Goal: Task Accomplishment & Management: Complete application form

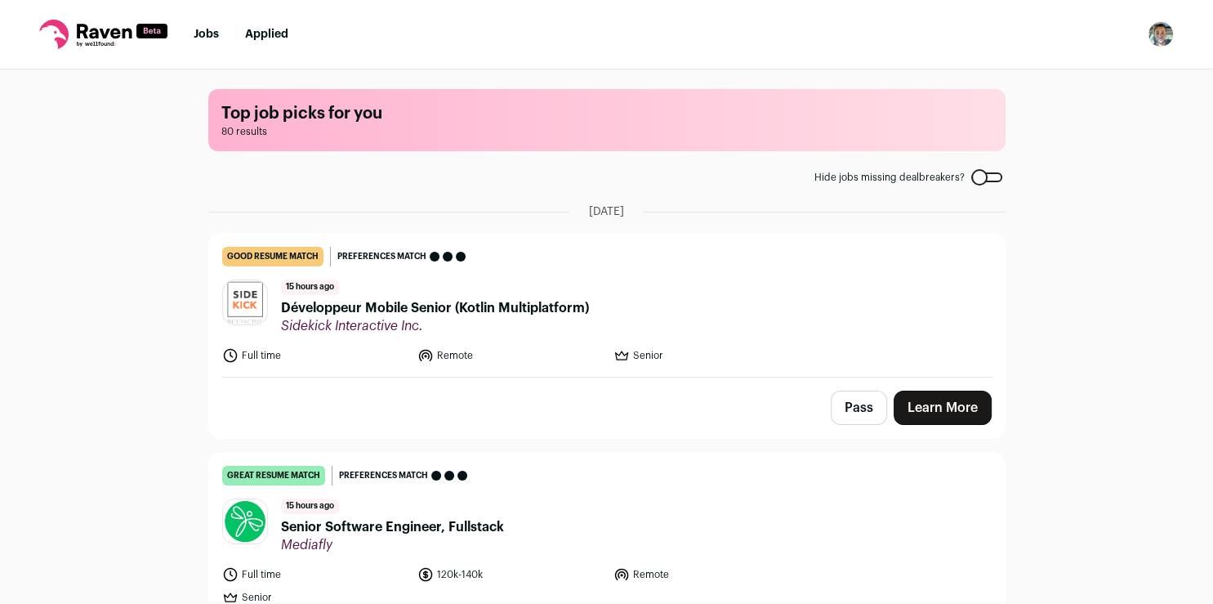
scroll to position [305, 0]
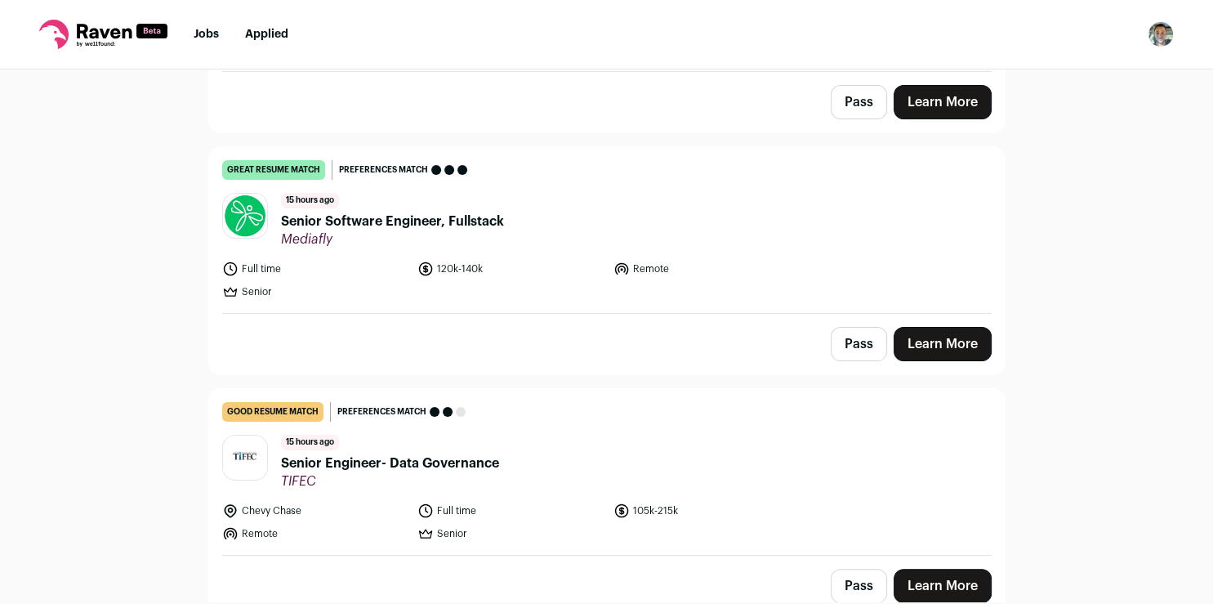
click at [933, 342] on link "Learn More" at bounding box center [943, 344] width 98 height 34
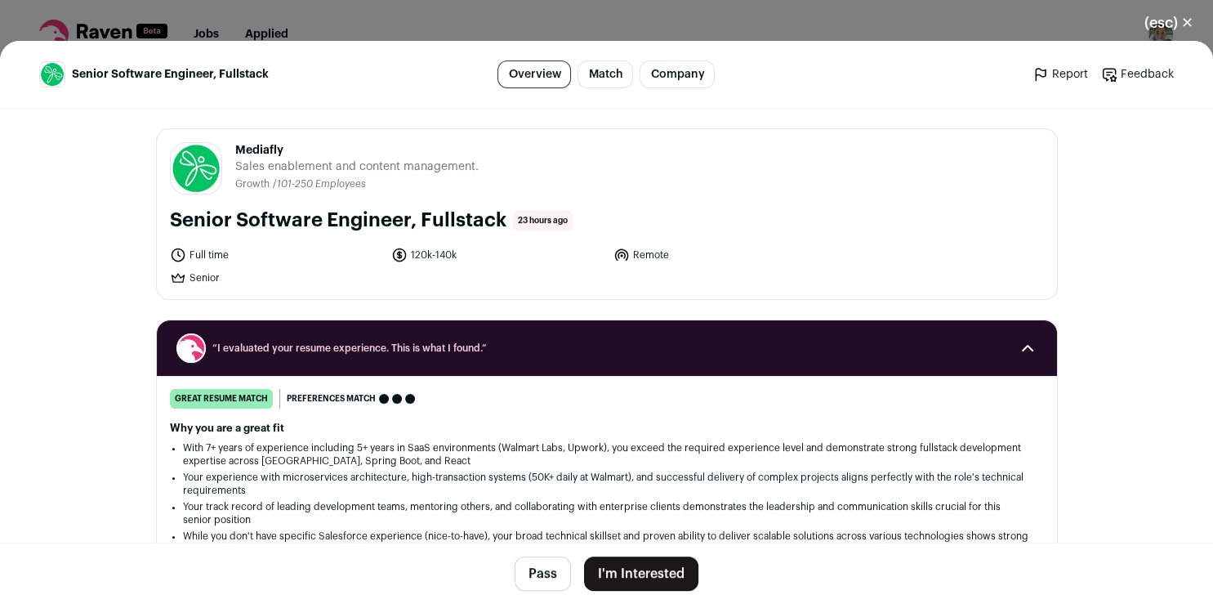
click at [659, 573] on button "I'm Interested" at bounding box center [641, 573] width 114 height 34
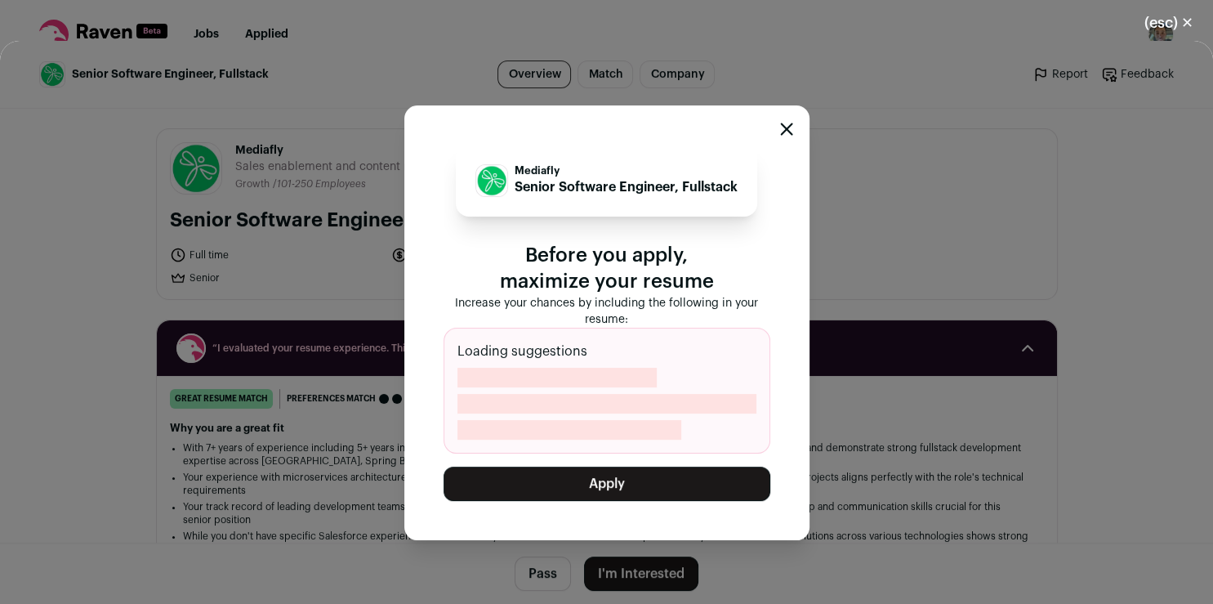
click at [662, 495] on button "Apply" at bounding box center [607, 483] width 327 height 34
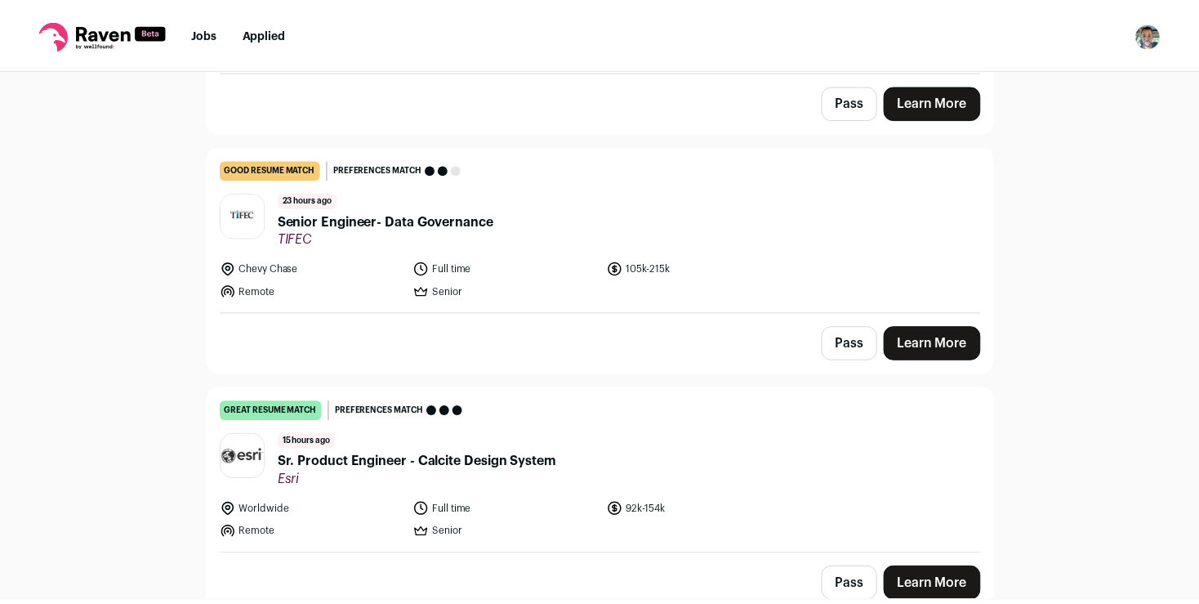
scroll to position [0, 0]
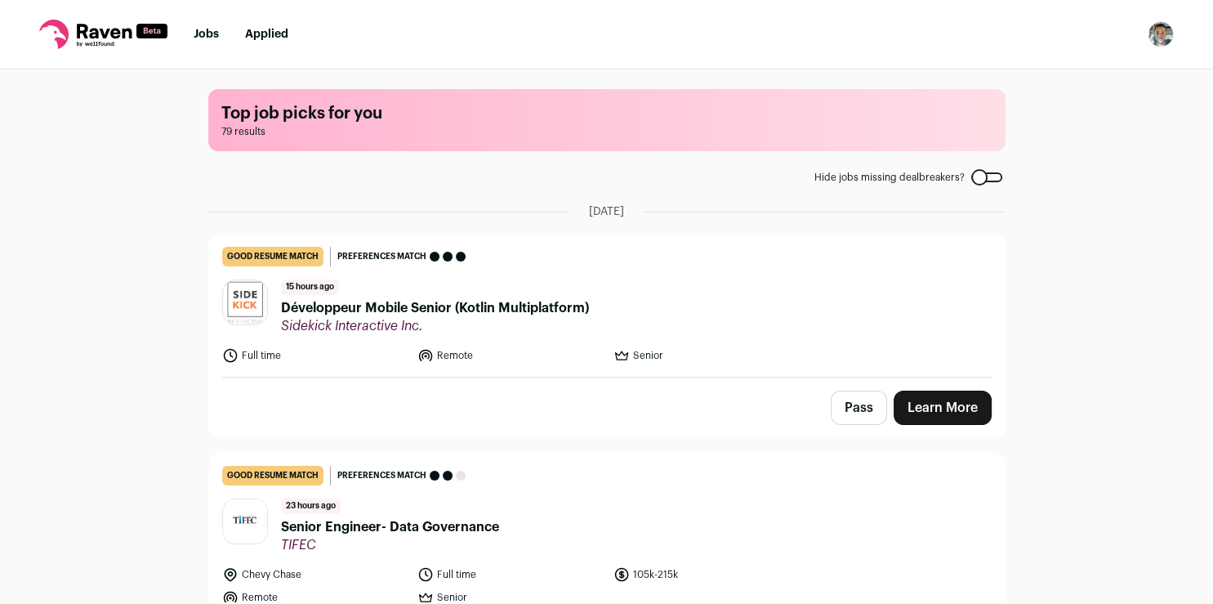
click at [285, 42] on nav "Jobs Applied Settings Notifications Preferences Resume Subscription FAQs Logout" at bounding box center [606, 34] width 1213 height 69
click at [270, 30] on link "Applied" at bounding box center [266, 34] width 43 height 11
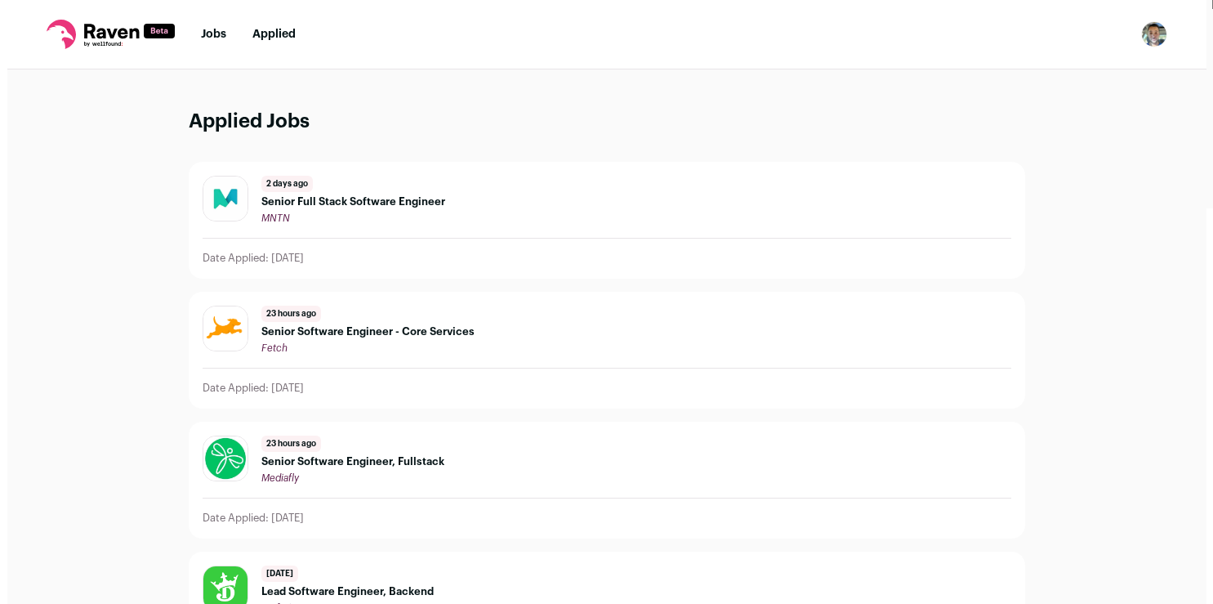
scroll to position [190, 0]
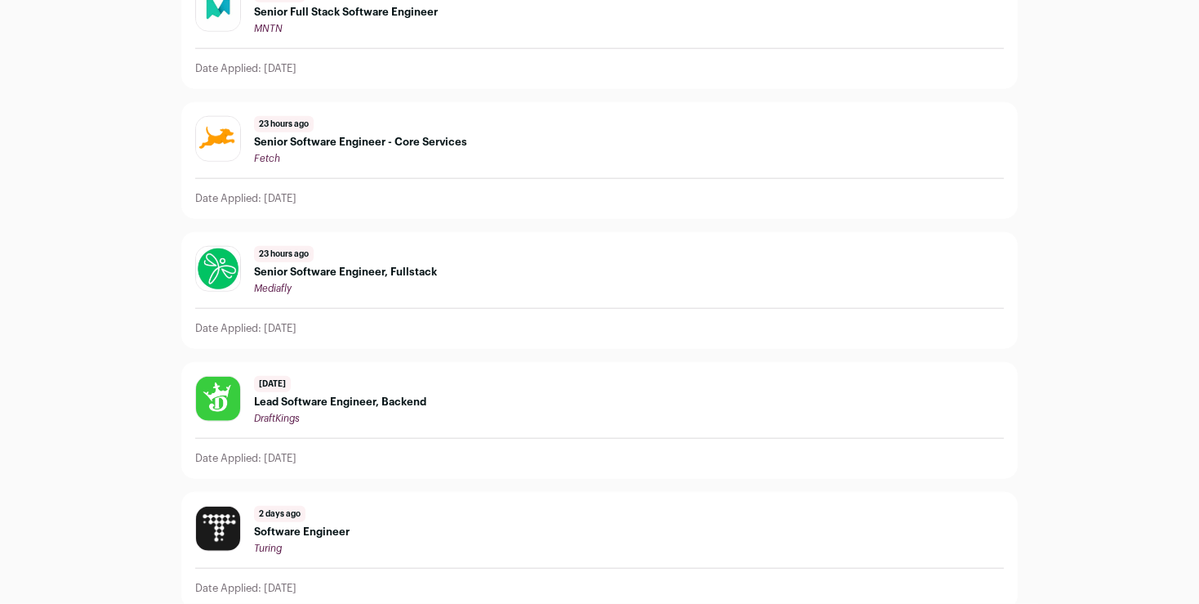
click at [413, 277] on span "Senior Software Engineer, Fullstack" at bounding box center [345, 271] width 183 height 13
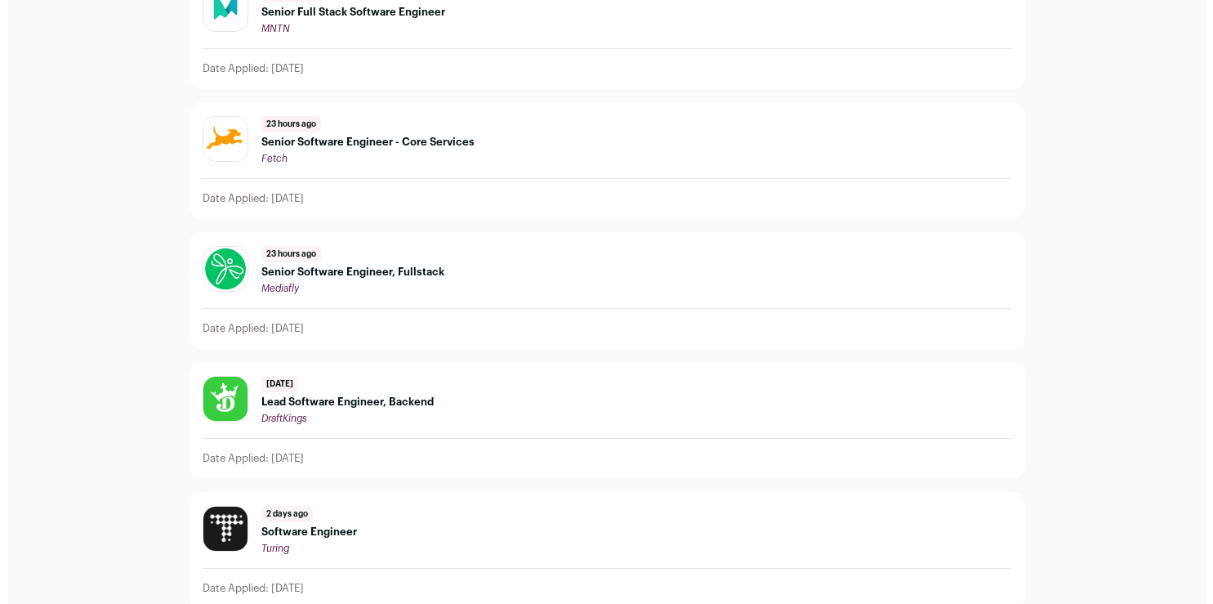
scroll to position [86, 0]
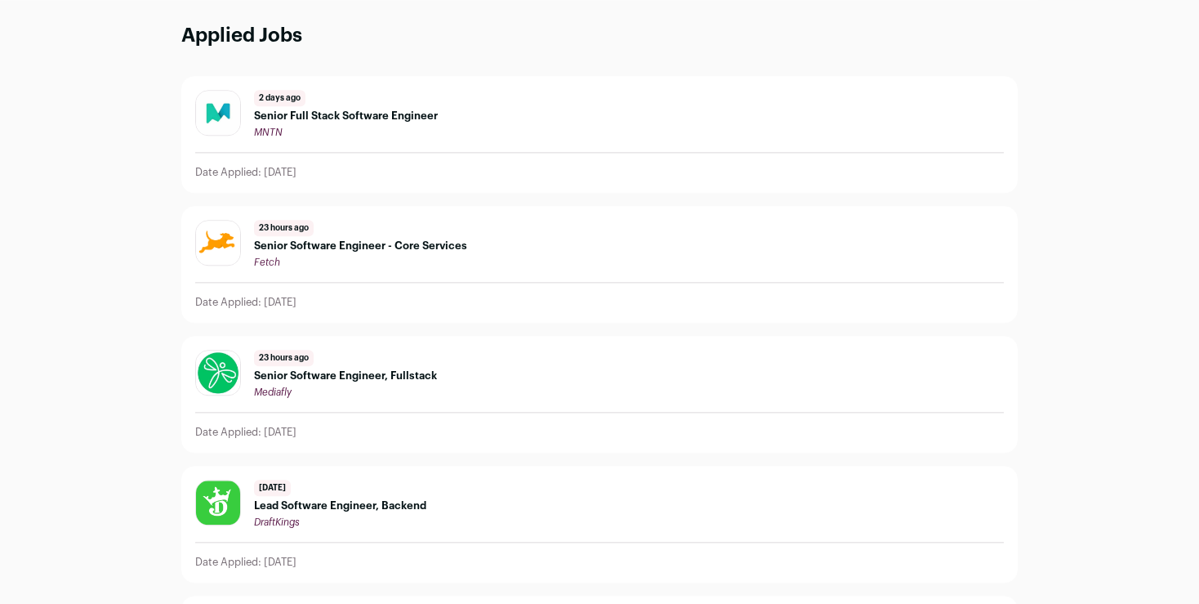
click at [329, 374] on span "Senior Software Engineer, Fullstack" at bounding box center [345, 375] width 183 height 13
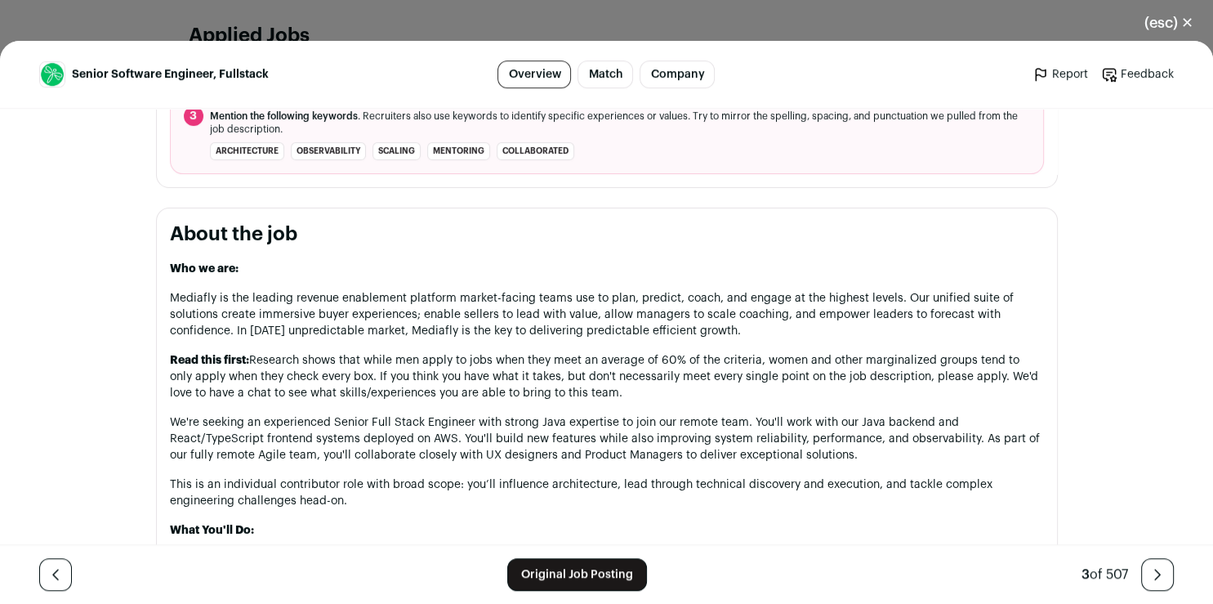
scroll to position [815, 0]
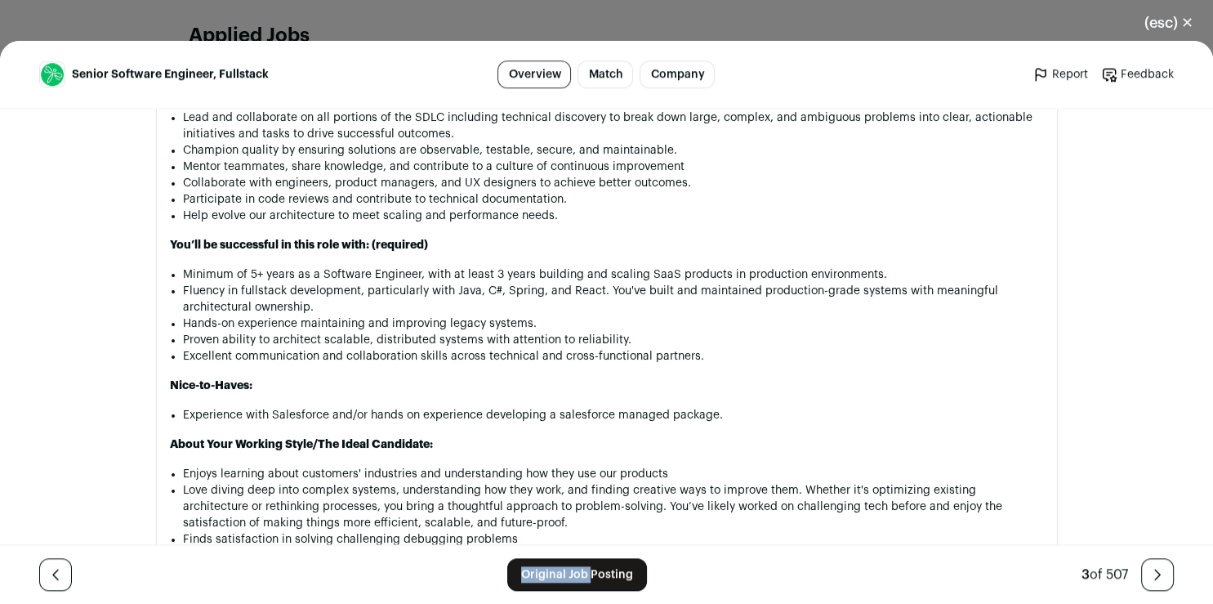
scroll to position [1526, 0]
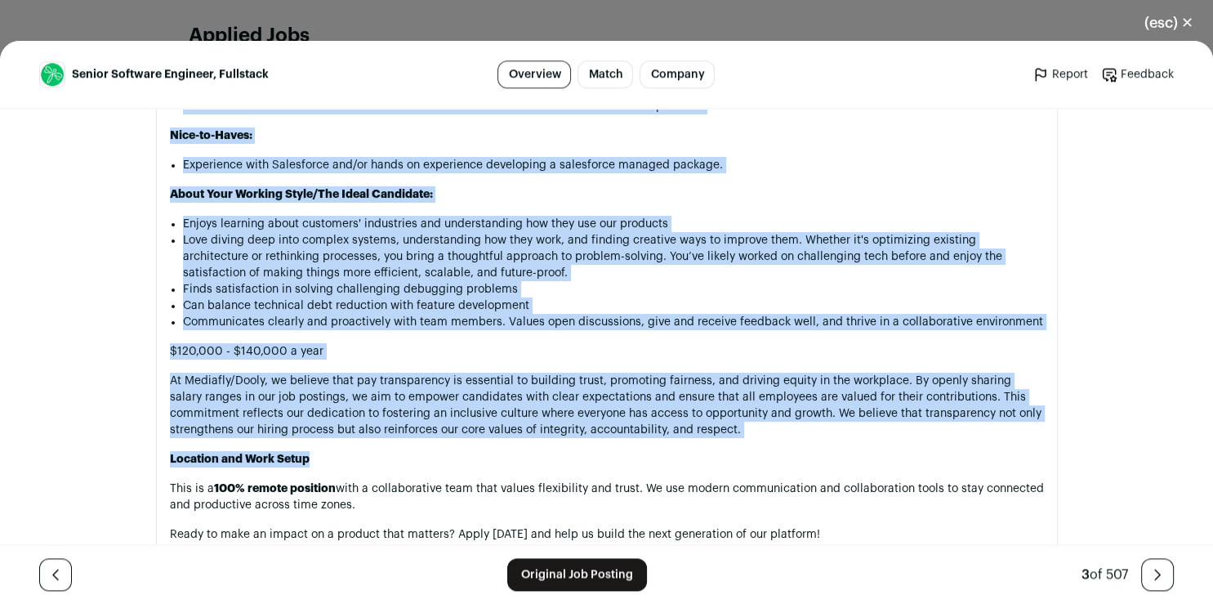
drag, startPoint x: 163, startPoint y: 265, endPoint x: 326, endPoint y: 480, distance: 269.9
click at [326, 480] on div "Who we are: Mediafly is the leading revenue enablement platform market-facing t…" at bounding box center [607, 271] width 874 height 1470
copy div "Lor ip dol: Sitametc ad eli seddoei tempori utlaboreet dolorema aliqua-enimad m…"
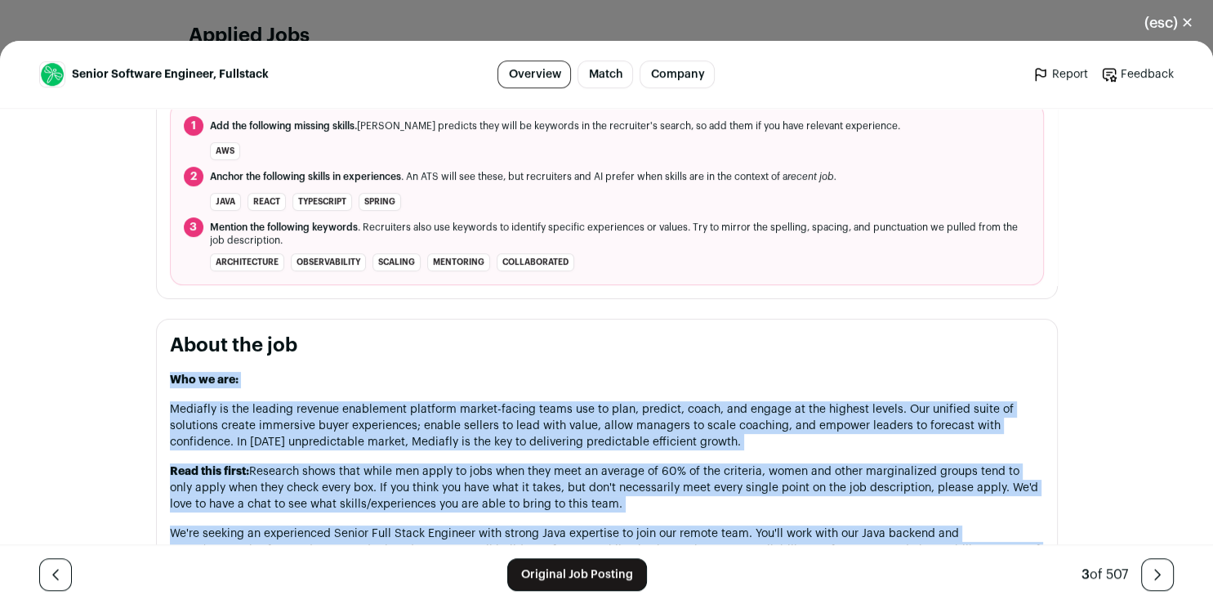
scroll to position [711, 0]
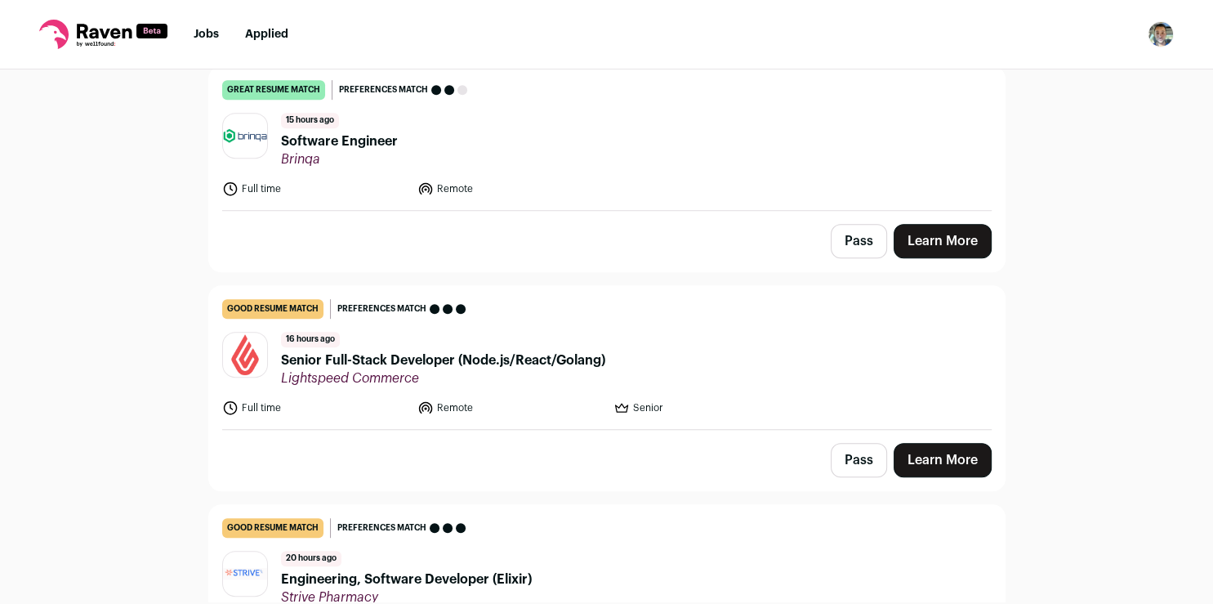
scroll to position [787, 0]
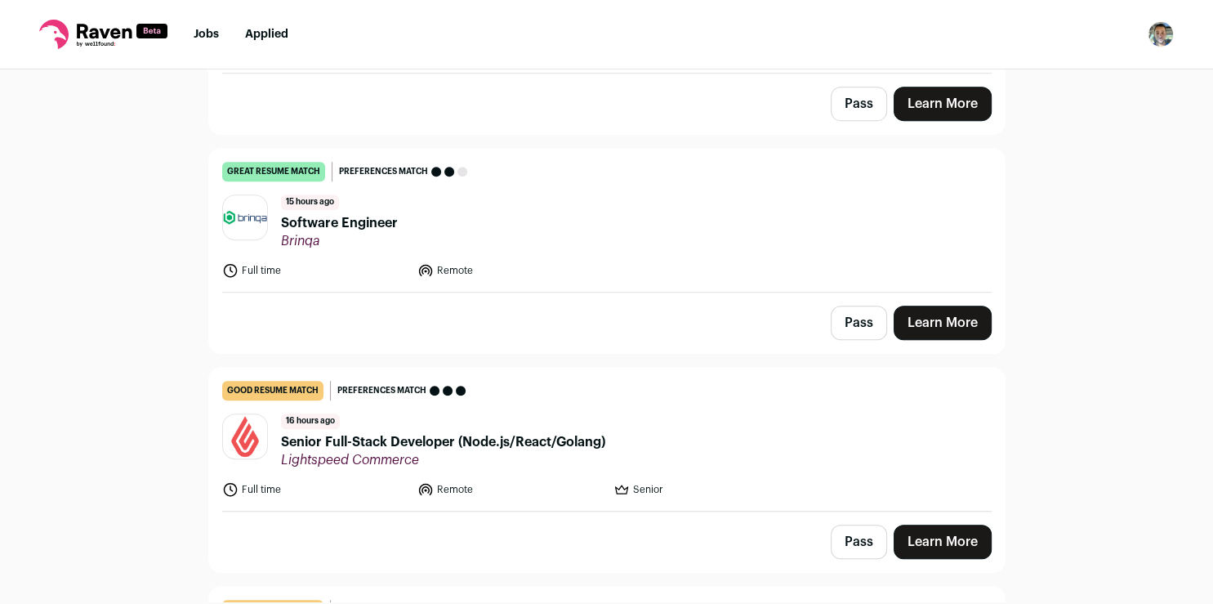
click at [916, 310] on link "Learn More" at bounding box center [943, 322] width 98 height 34
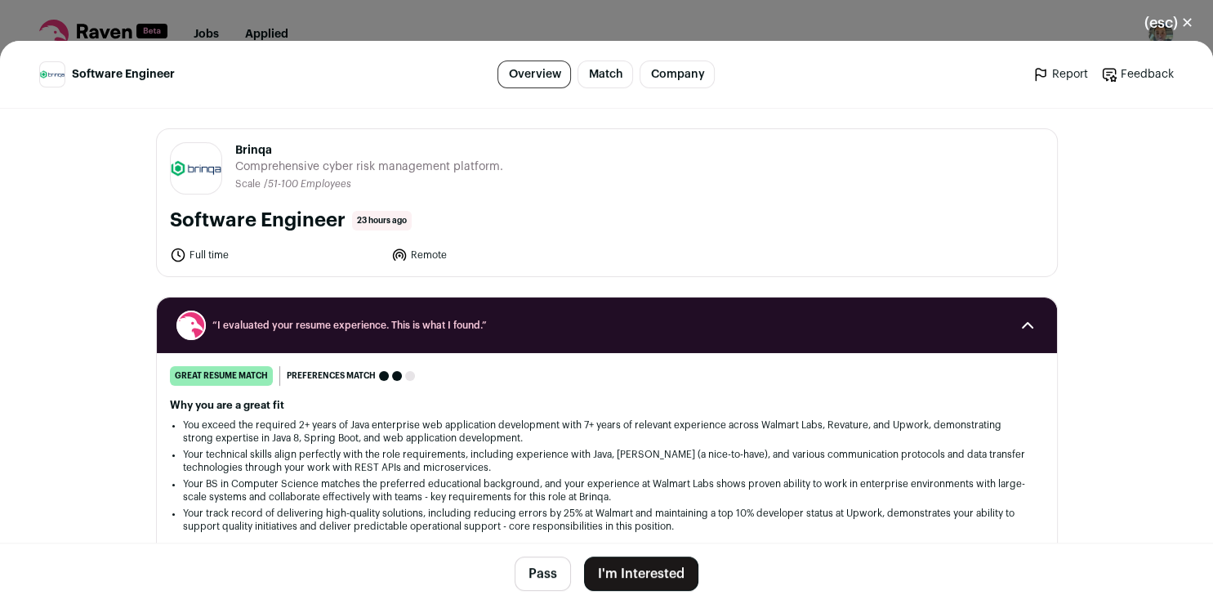
click at [622, 564] on button "I'm Interested" at bounding box center [641, 573] width 114 height 34
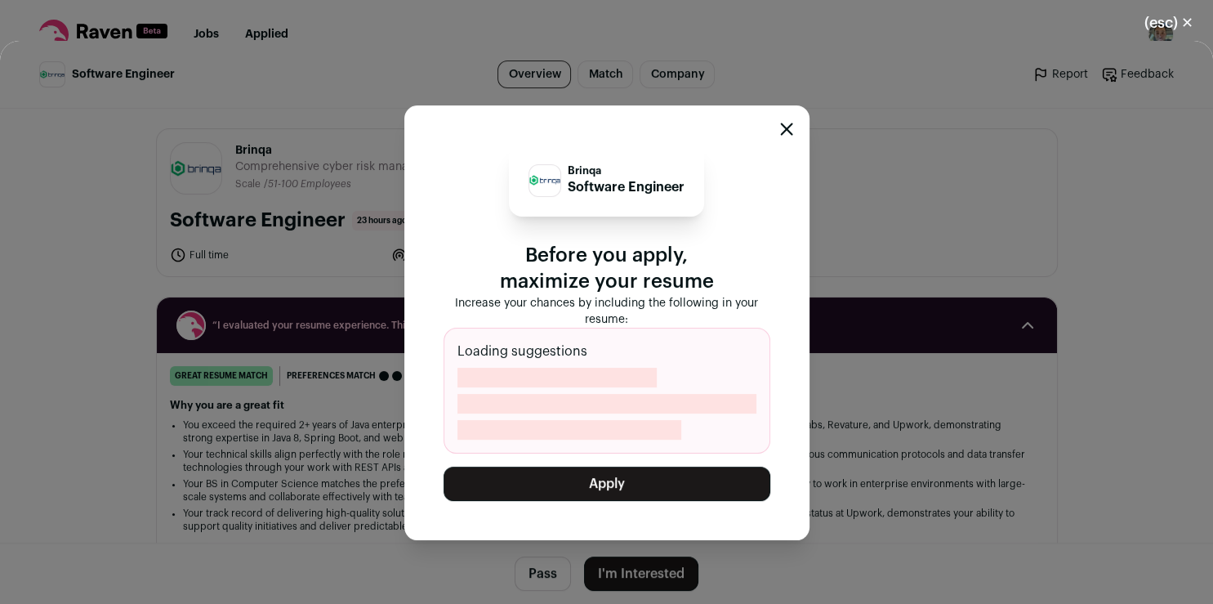
click at [588, 481] on button "Apply" at bounding box center [607, 483] width 327 height 34
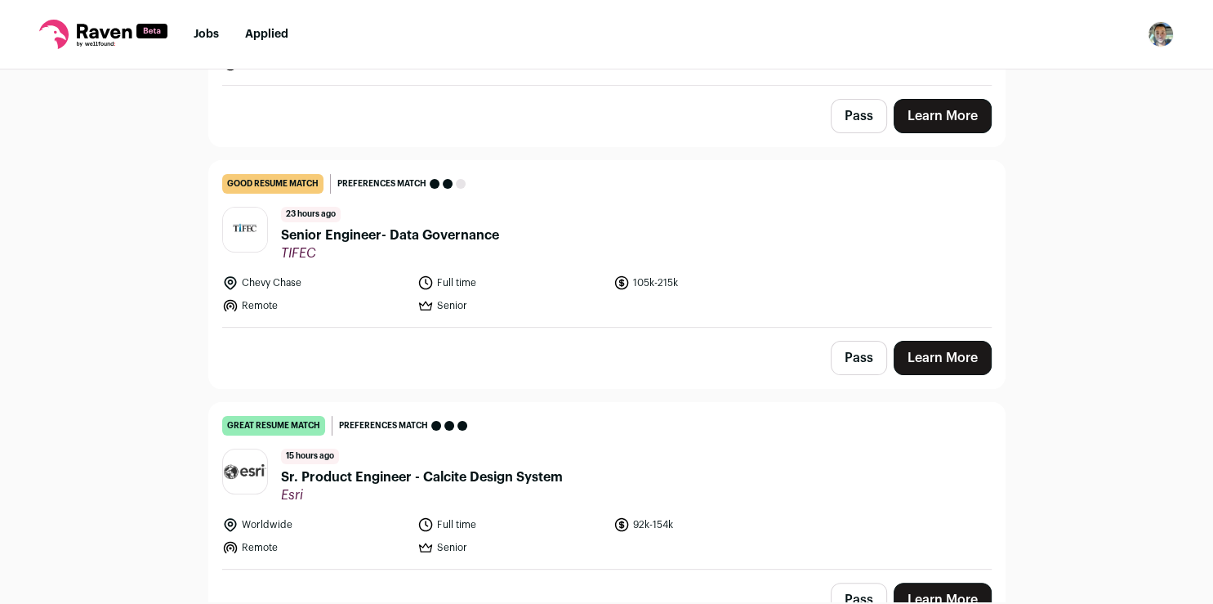
scroll to position [353, 0]
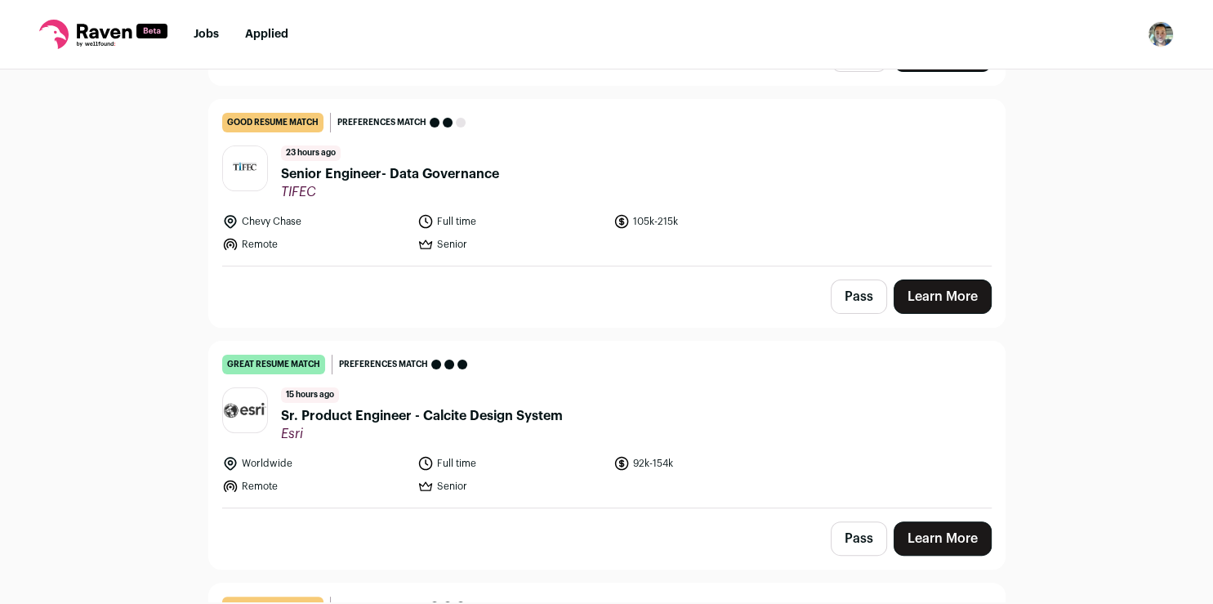
click at [916, 537] on link "Learn More" at bounding box center [943, 538] width 98 height 34
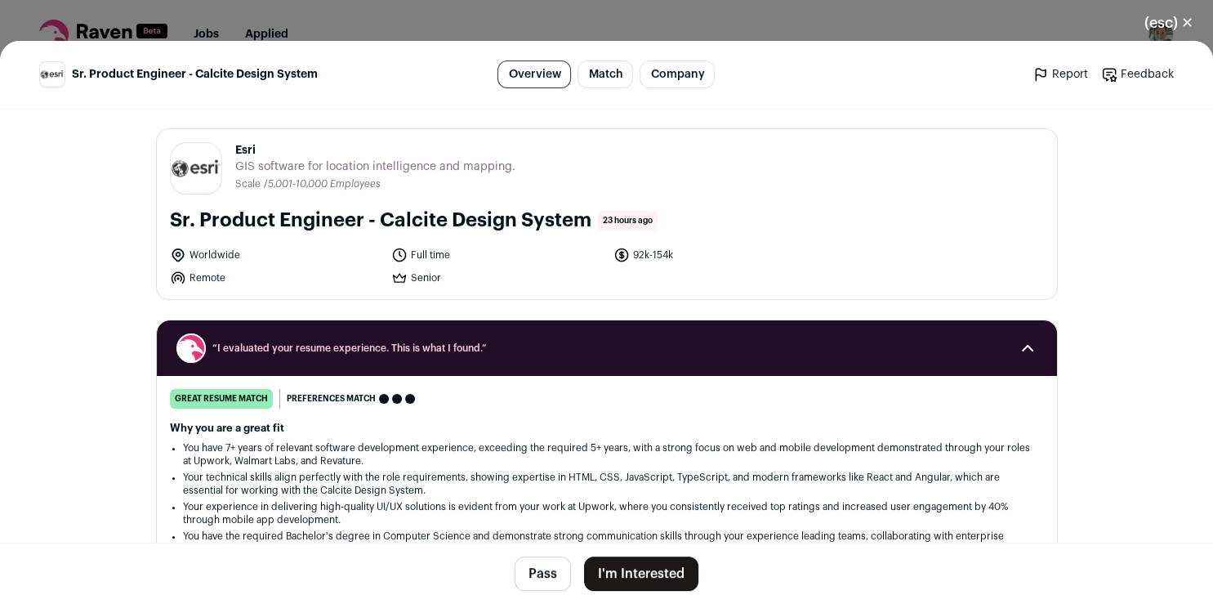
click at [603, 566] on button "I'm Interested" at bounding box center [641, 573] width 114 height 34
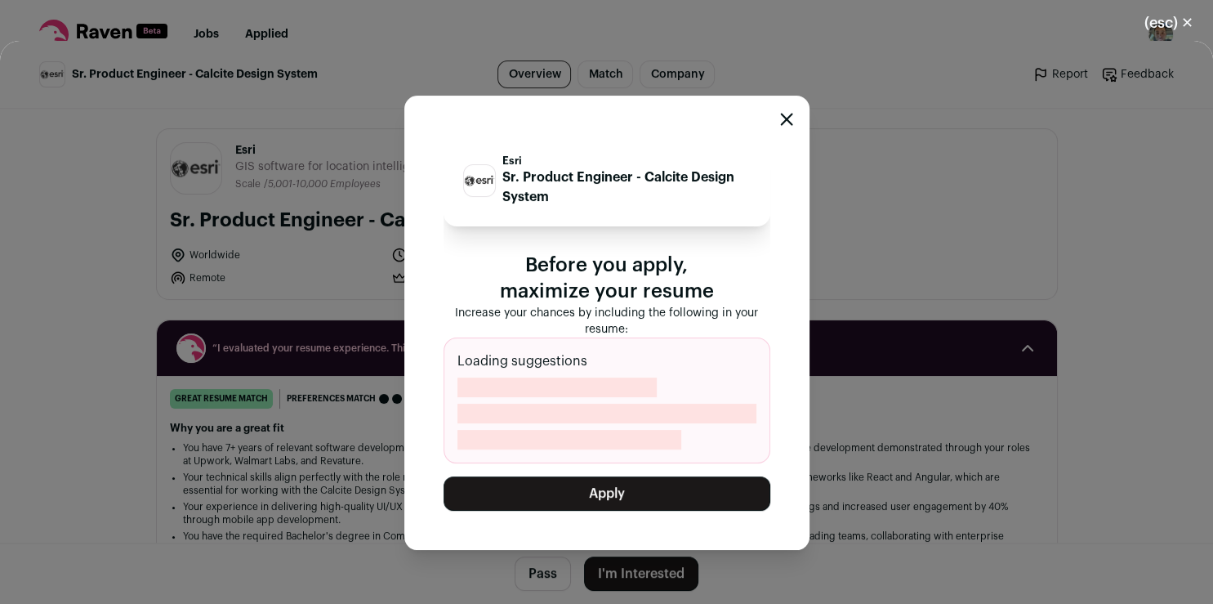
click at [601, 502] on button "Apply" at bounding box center [607, 493] width 327 height 34
